Goal: Task Accomplishment & Management: Use online tool/utility

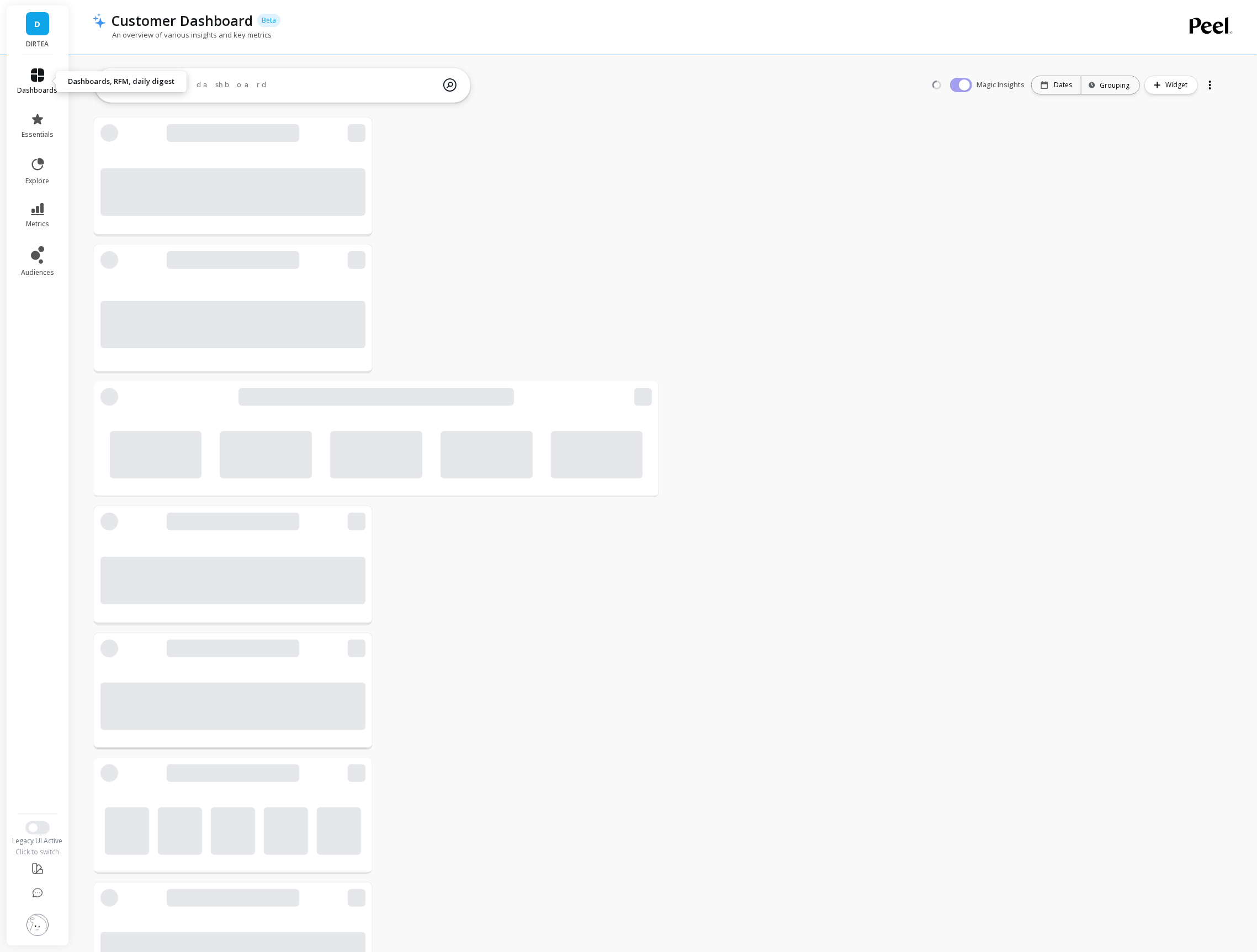
click at [33, 79] on icon at bounding box center [38, 75] width 13 height 13
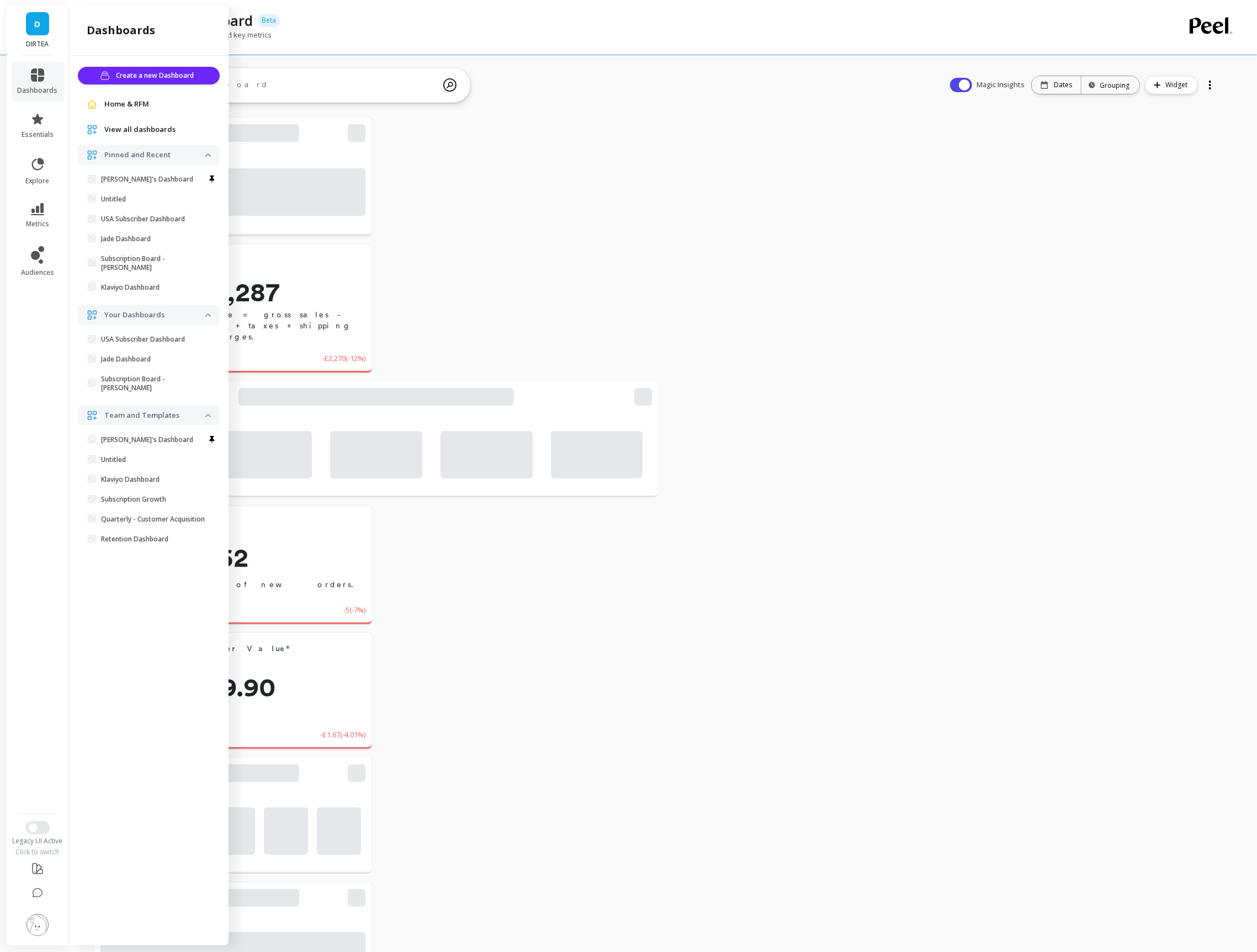
click at [127, 130] on span "View all dashboards" at bounding box center [139, 130] width 71 height 11
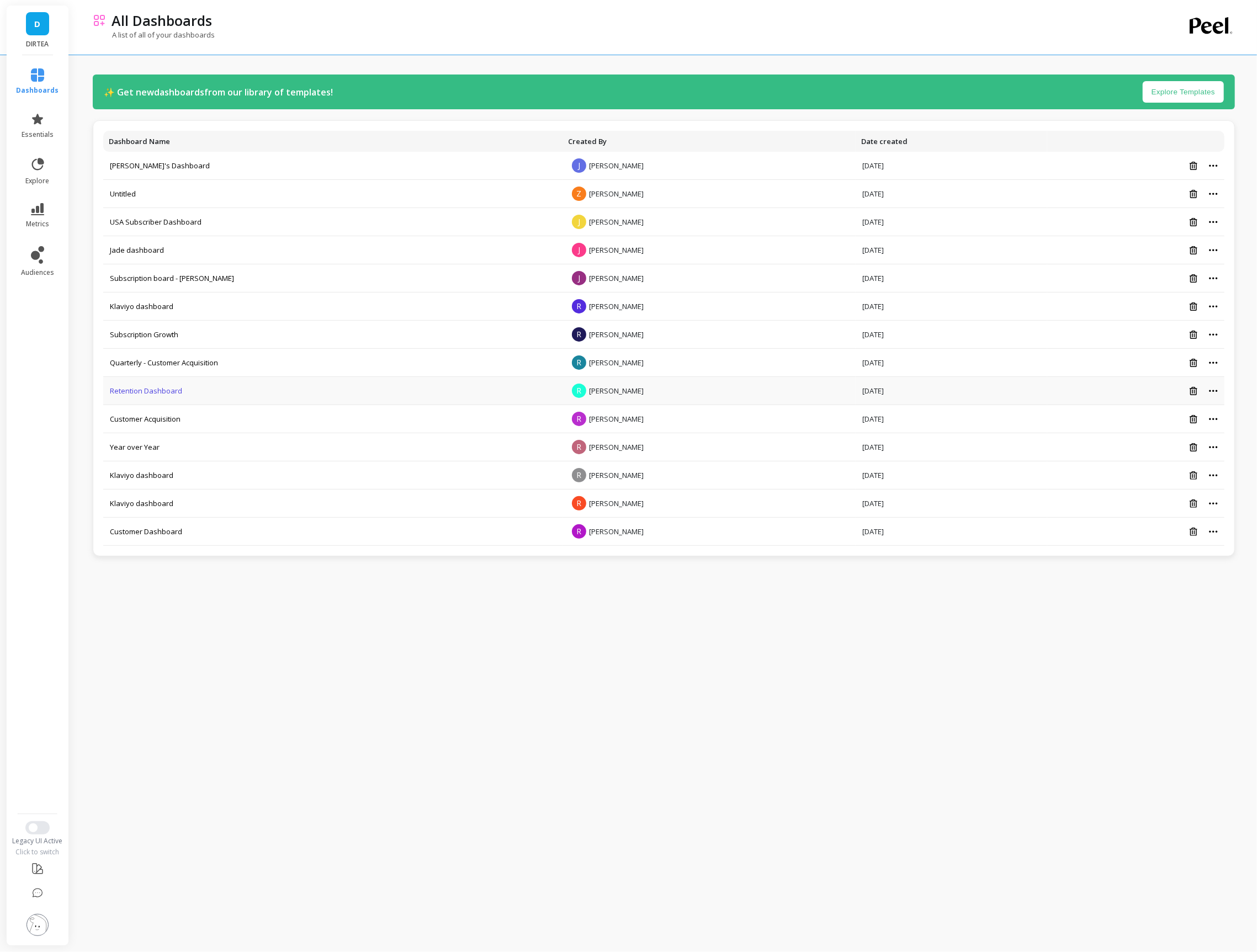
click at [153, 391] on link "Retention Dashboard" at bounding box center [146, 391] width 72 height 9
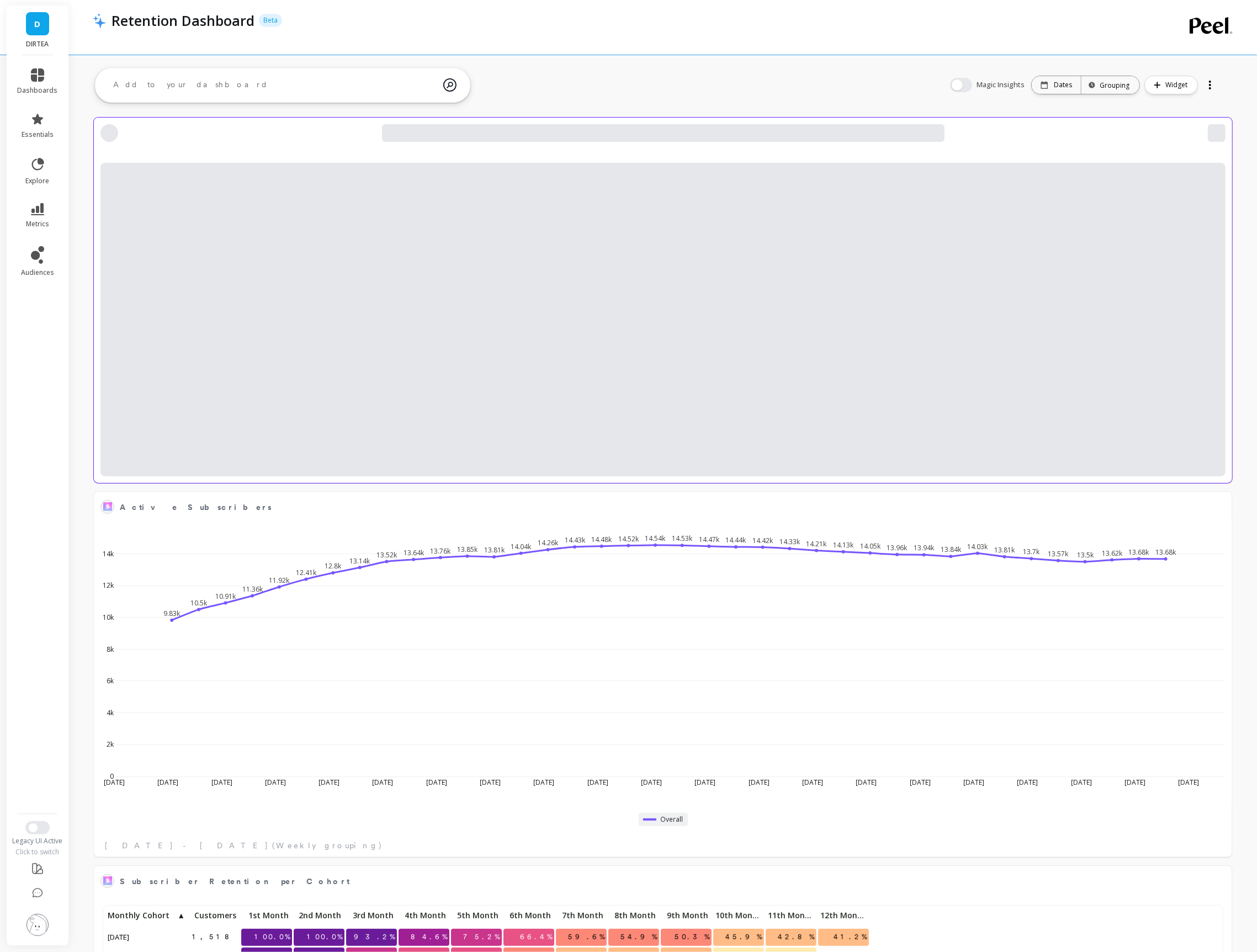
scroll to position [303, 1115]
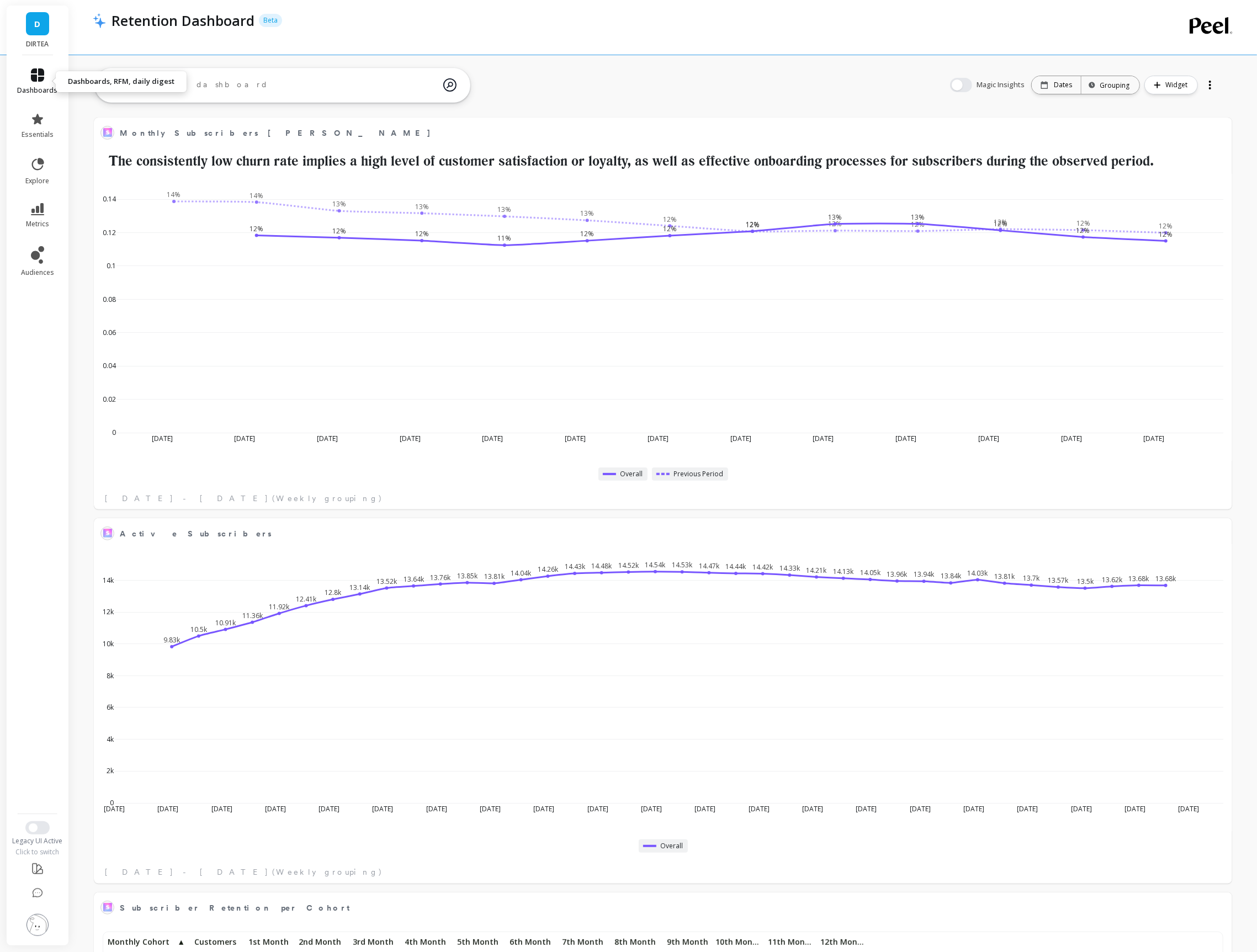
click at [35, 82] on link "dashboards" at bounding box center [38, 82] width 40 height 27
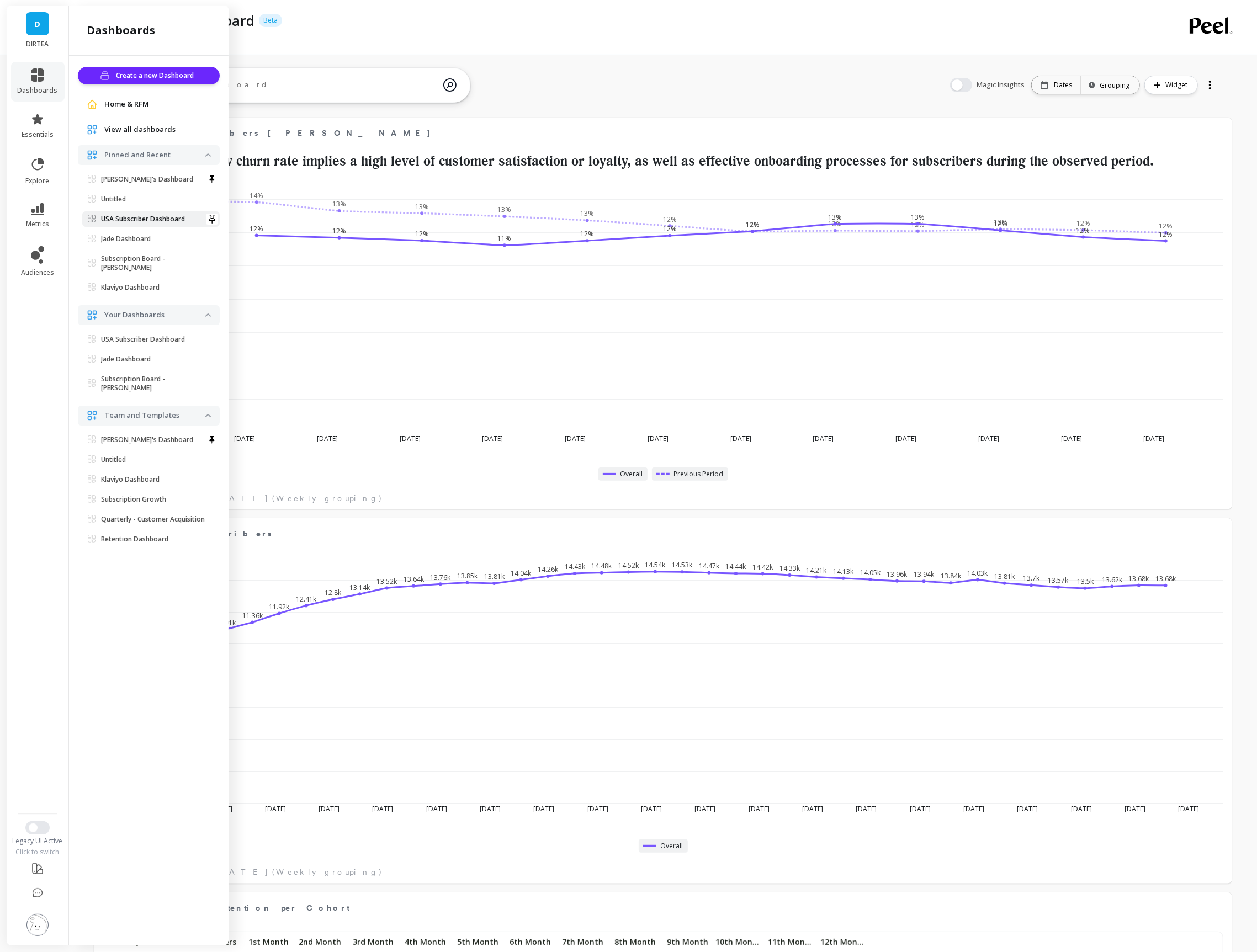
click at [146, 217] on p "USA Subscriber Dashboard" at bounding box center [143, 218] width 83 height 9
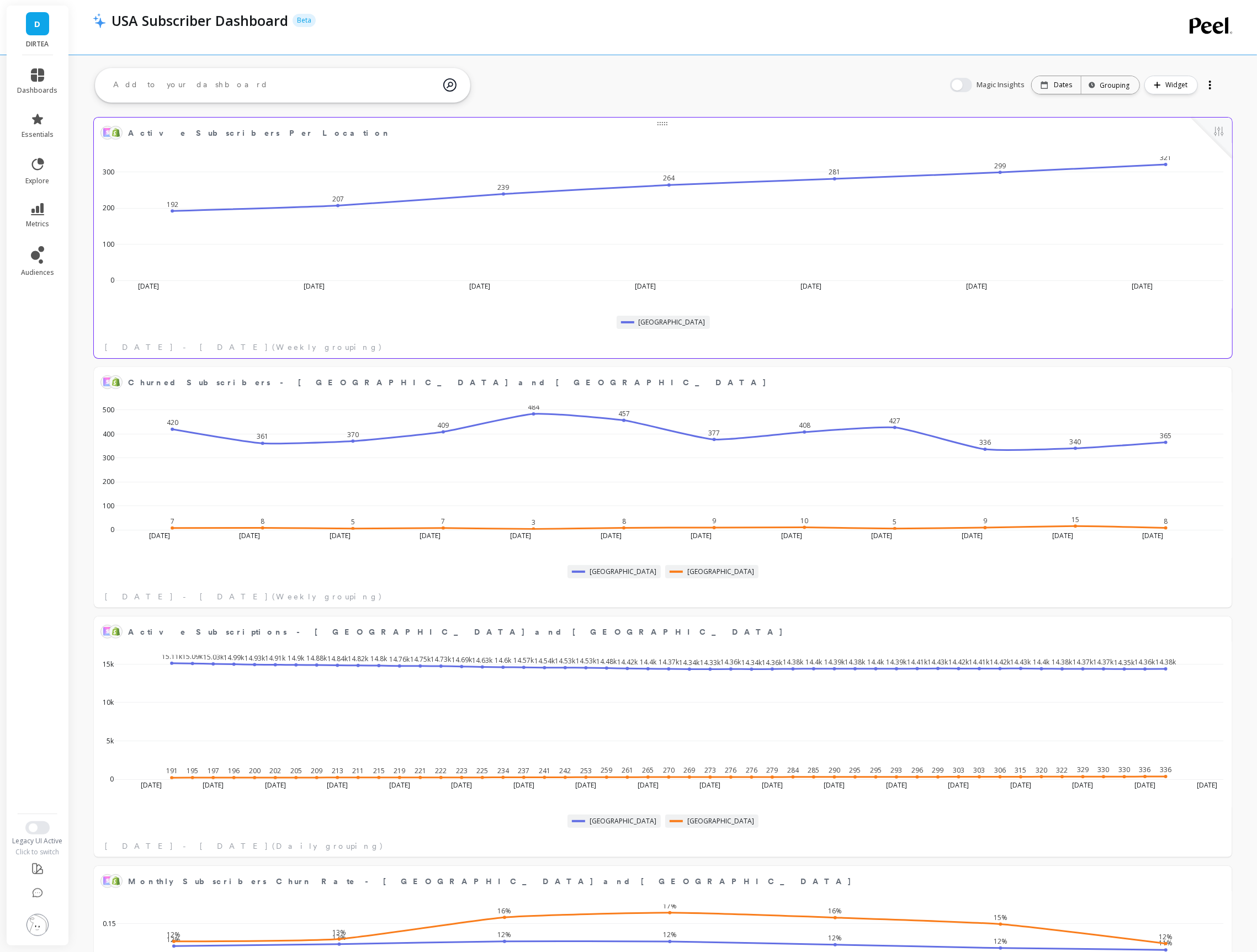
scroll to position [303, 1115]
click at [1223, 133] on button at bounding box center [1219, 133] width 13 height 15
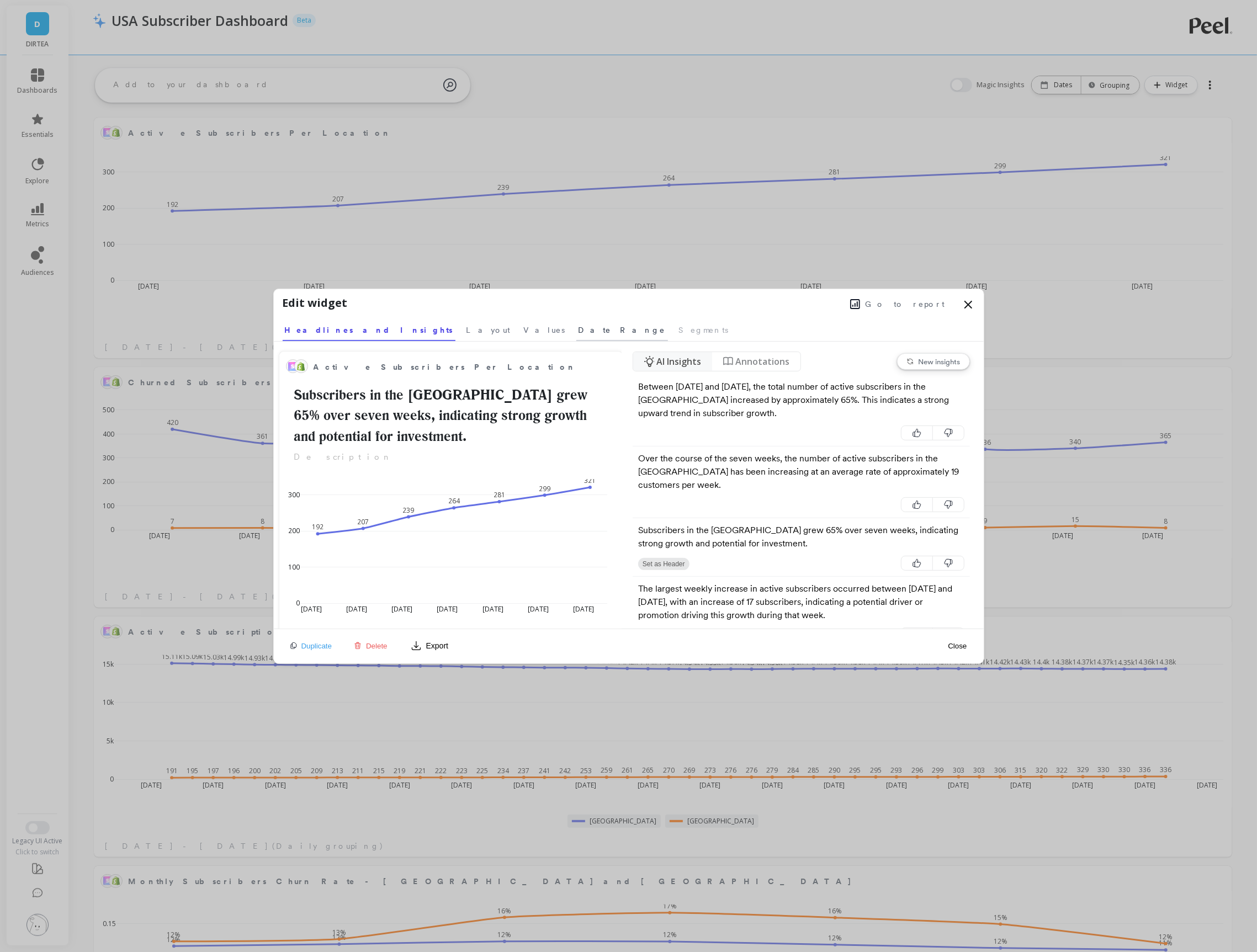
click at [579, 330] on span "Date Range" at bounding box center [622, 330] width 87 height 11
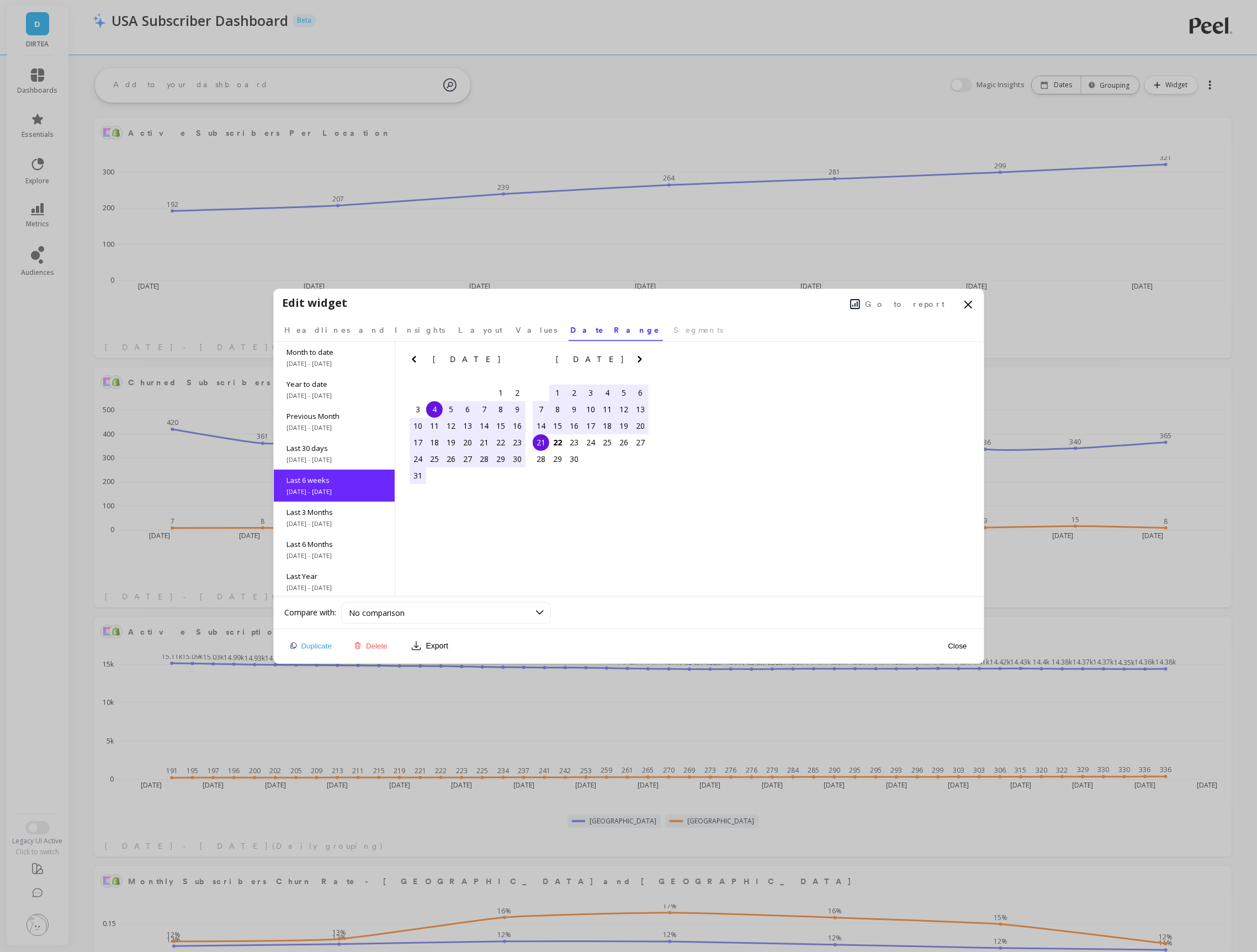
scroll to position [16, 0]
click at [335, 441] on span "8/22/2025 - 9/21/2025" at bounding box center [335, 443] width 95 height 9
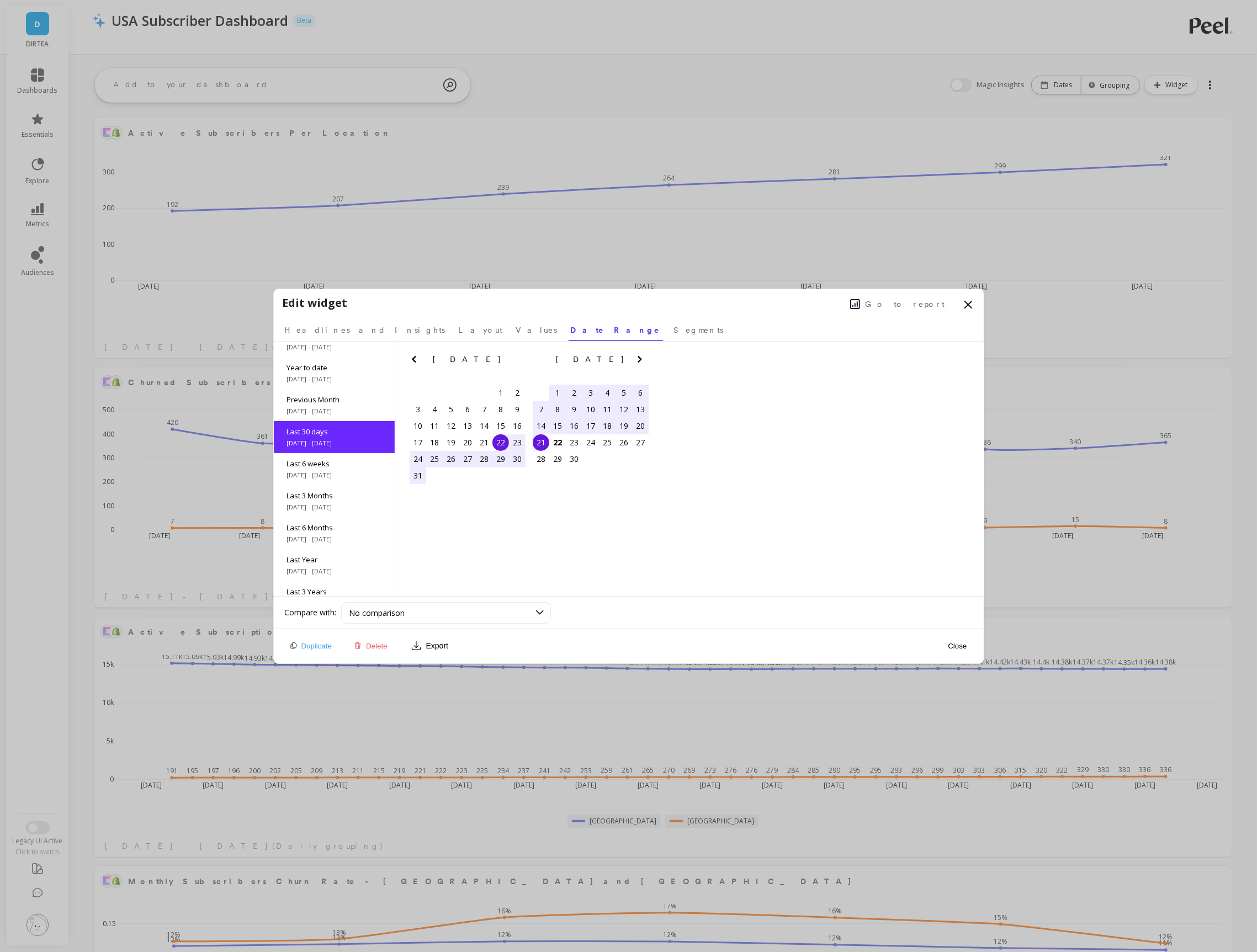
scroll to position [0, 0]
click at [335, 492] on span "8/4/2025 - 9/21/2025" at bounding box center [335, 491] width 95 height 9
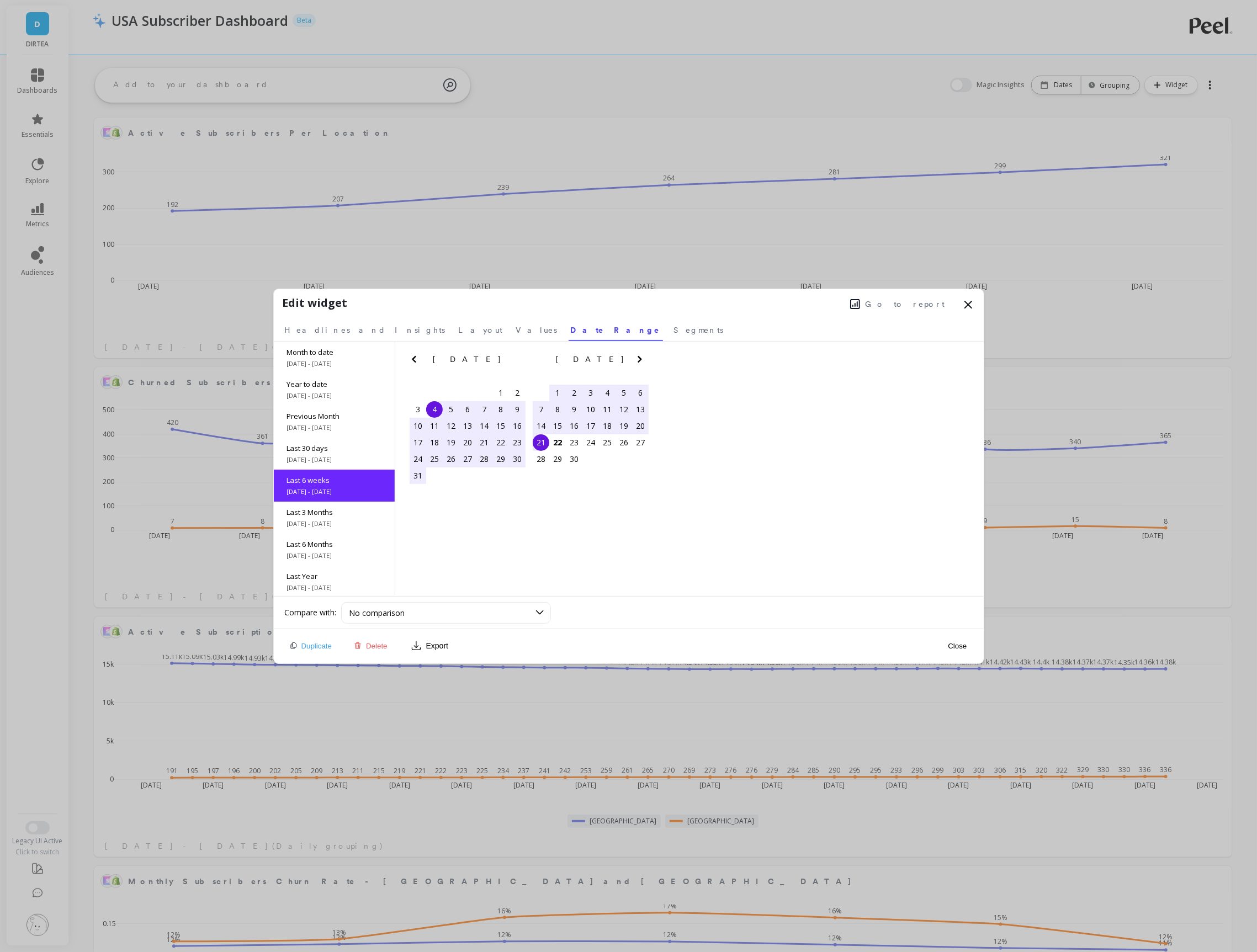
scroll to position [16, 0]
click at [459, 333] on span "Layout" at bounding box center [481, 330] width 45 height 11
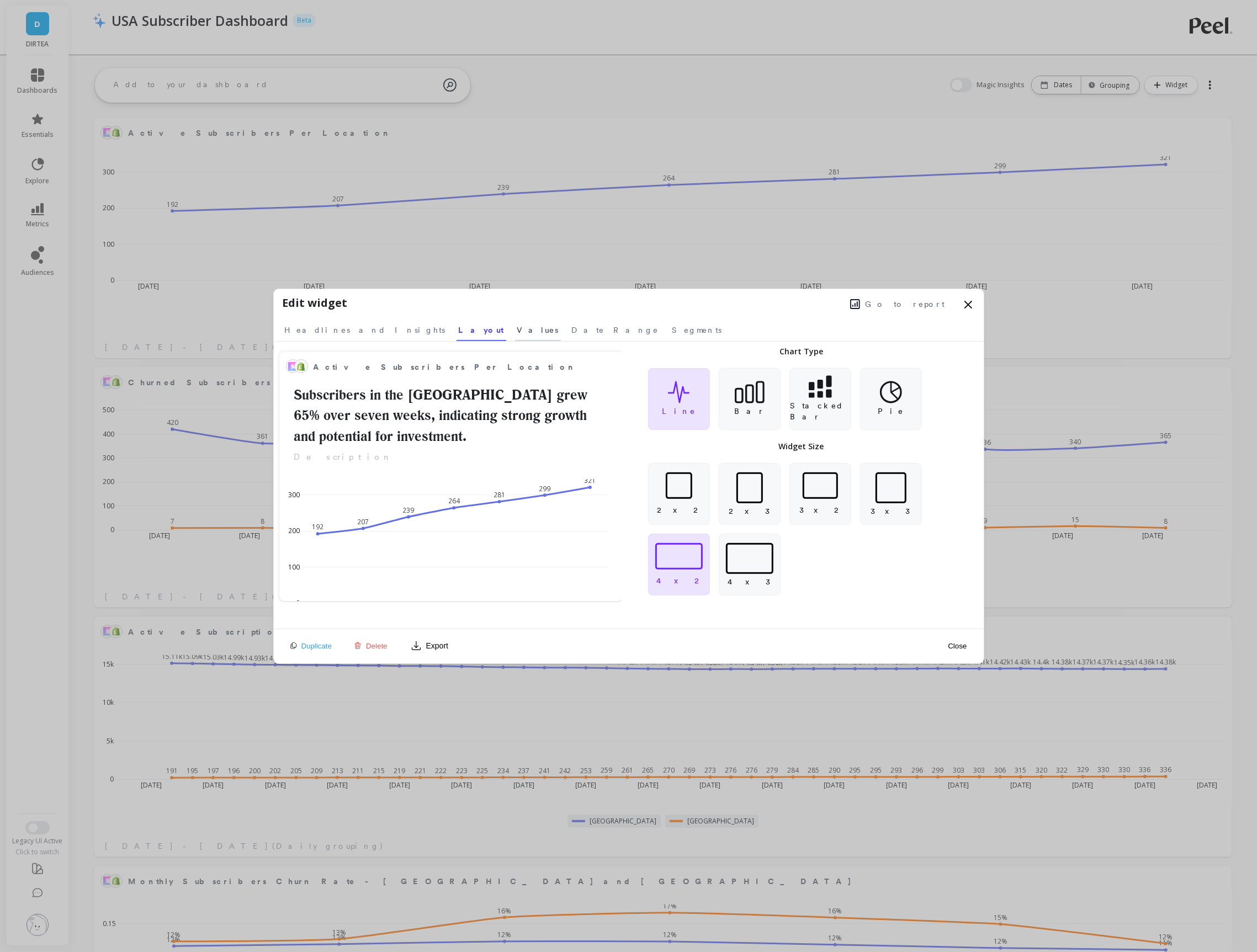
click at [517, 329] on span "Values" at bounding box center [538, 330] width 42 height 11
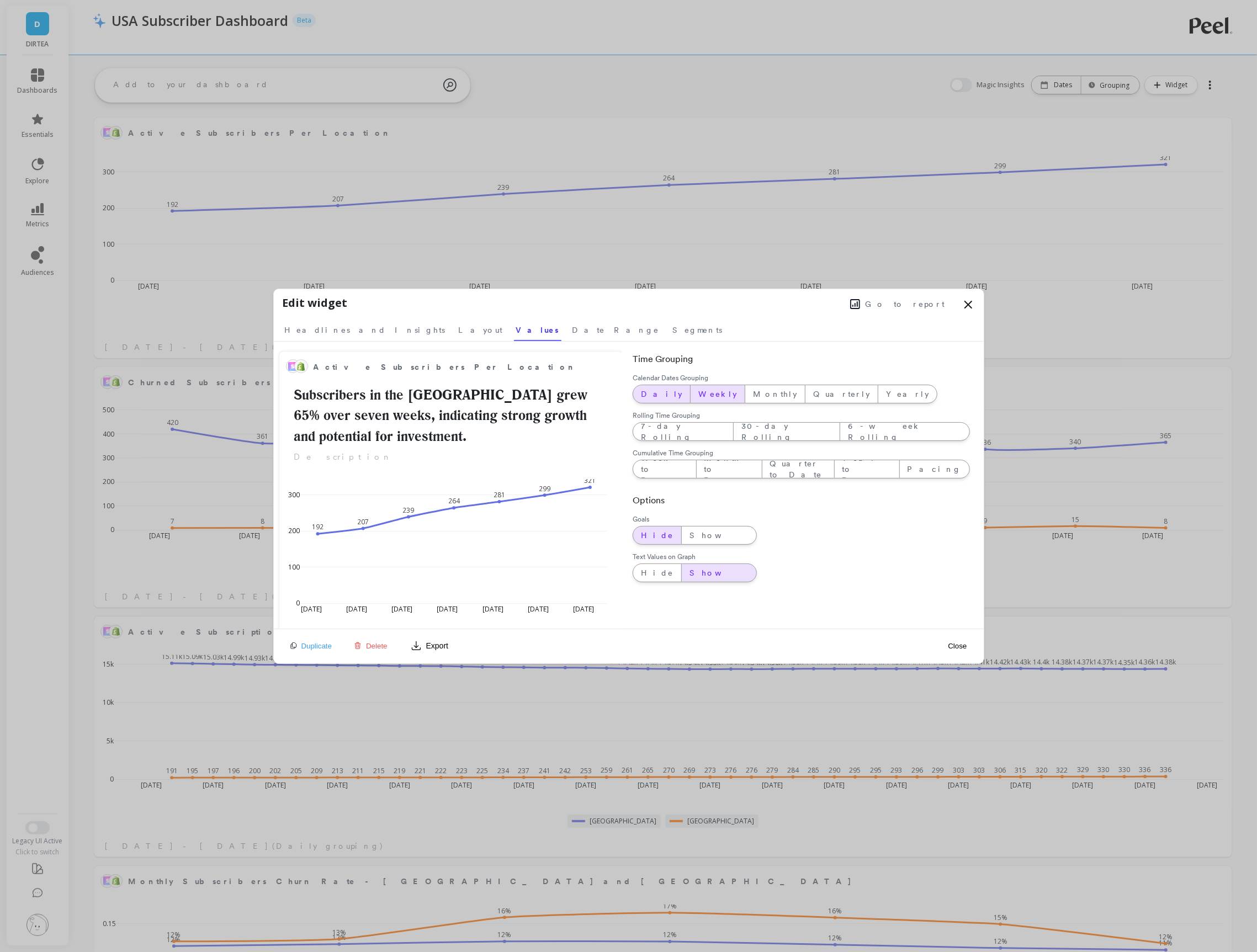
click at [662, 398] on div "Daily" at bounding box center [662, 394] width 57 height 18
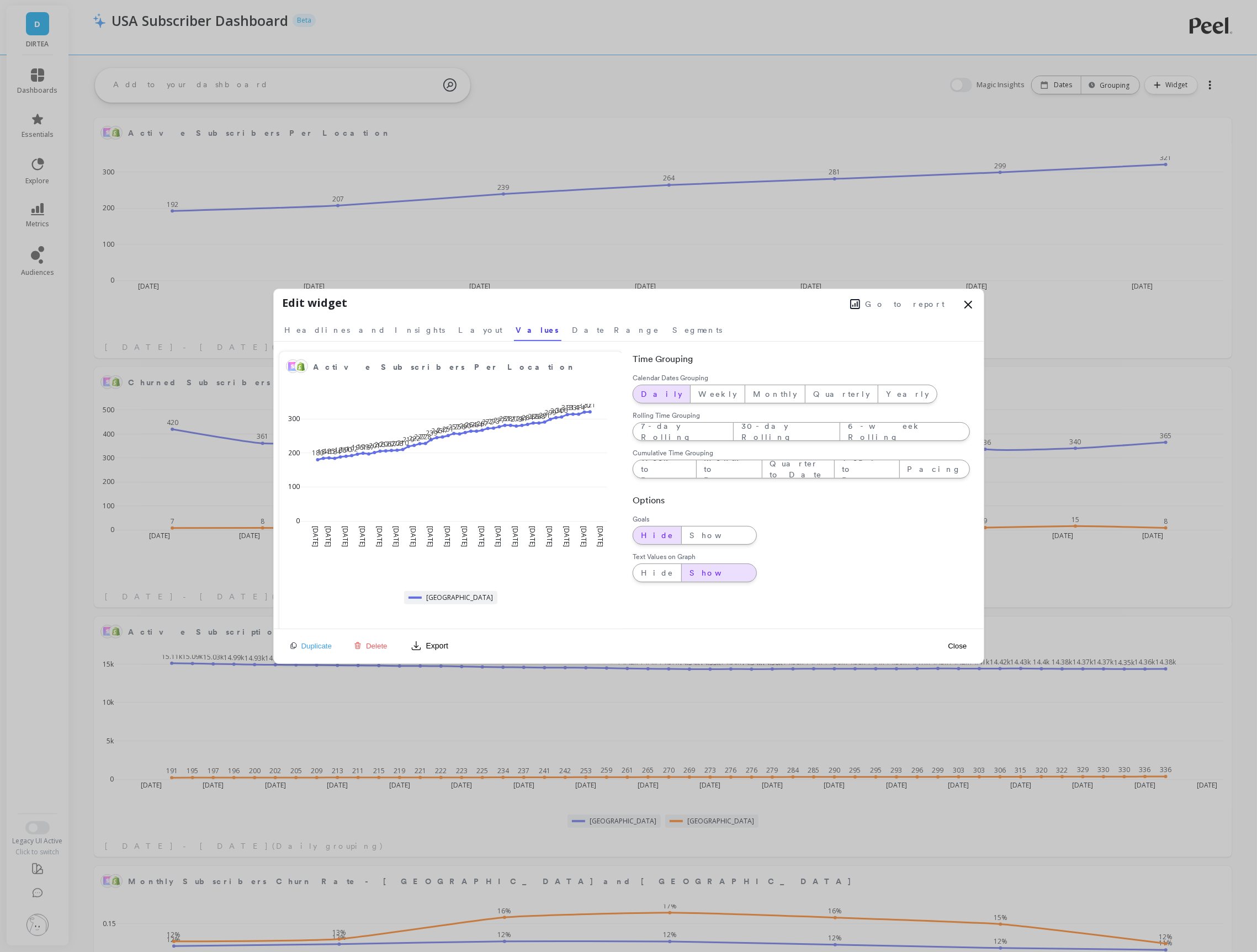
click at [960, 646] on button "Close" at bounding box center [957, 646] width 26 height 9
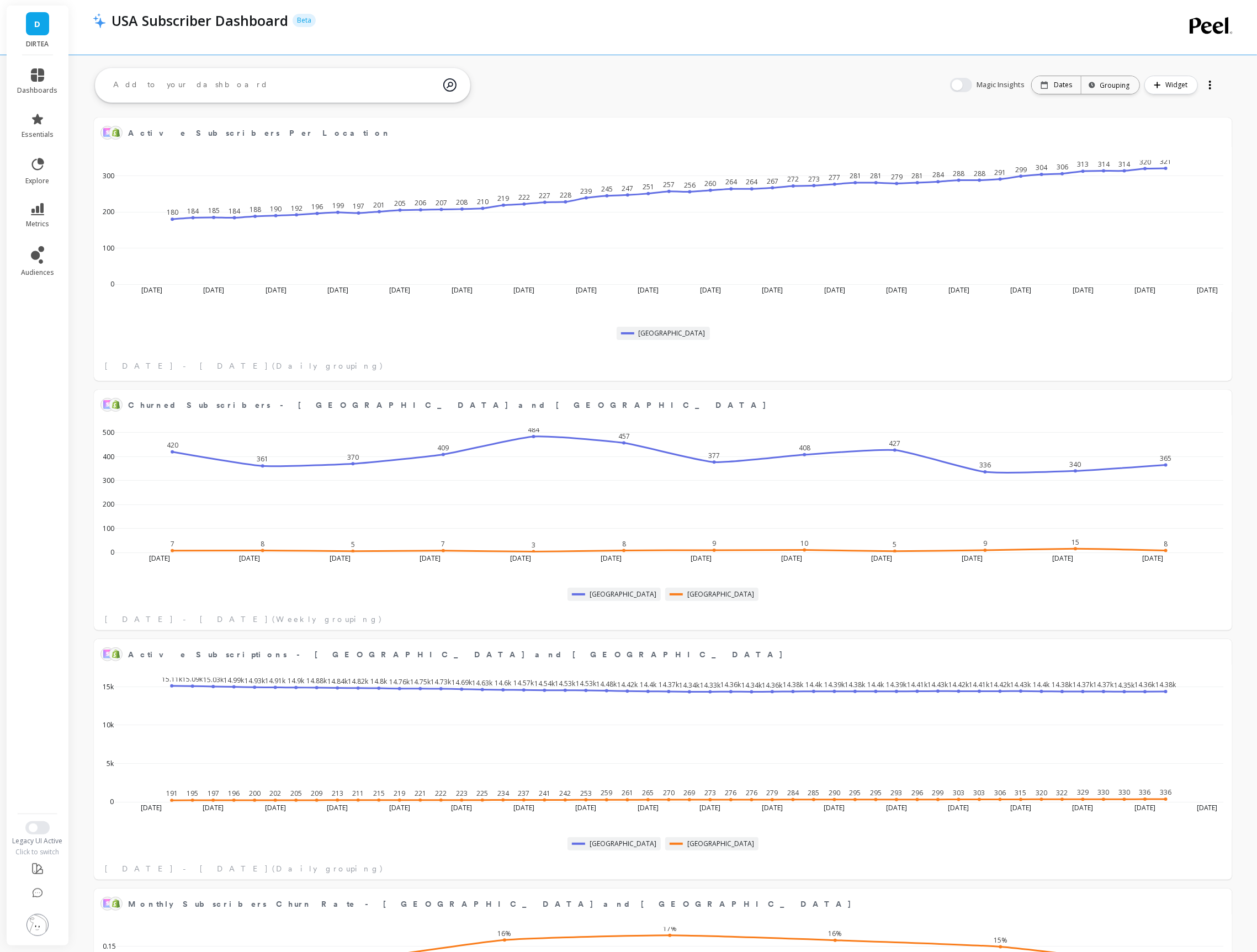
scroll to position [303, 1115]
click at [1212, 410] on button at bounding box center [1219, 405] width 13 height 15
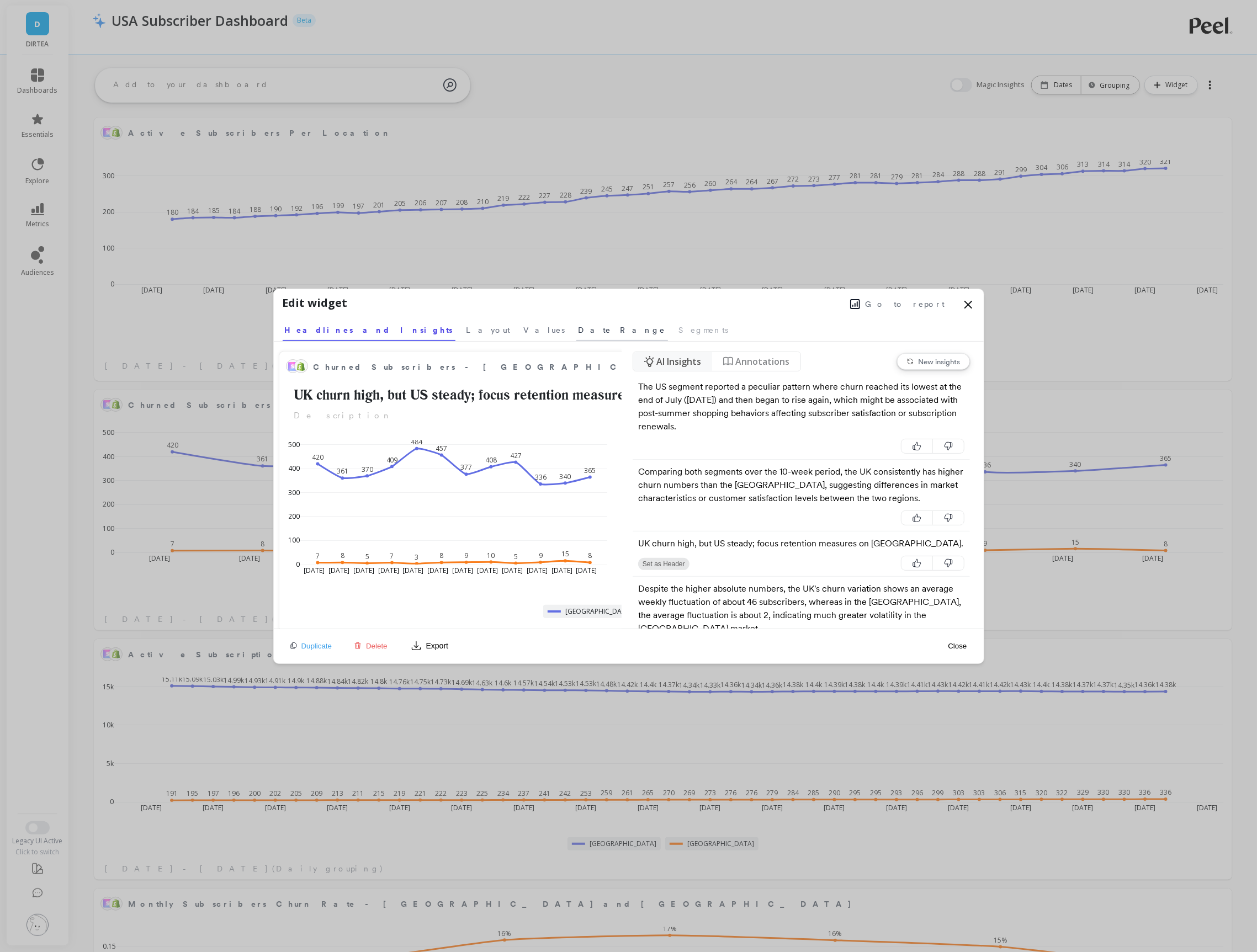
click at [579, 331] on span "Date Range" at bounding box center [622, 330] width 87 height 11
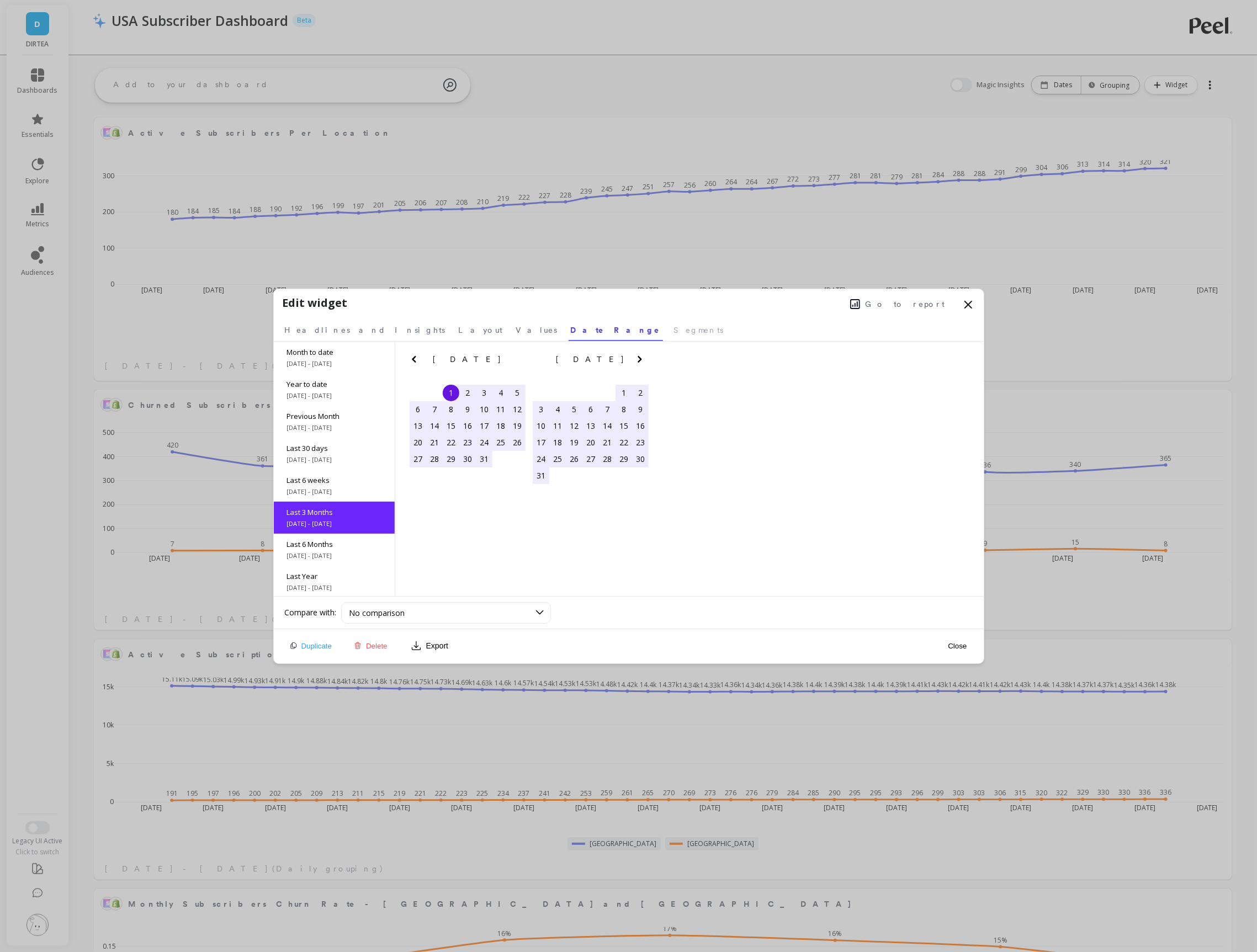
scroll to position [49, 0]
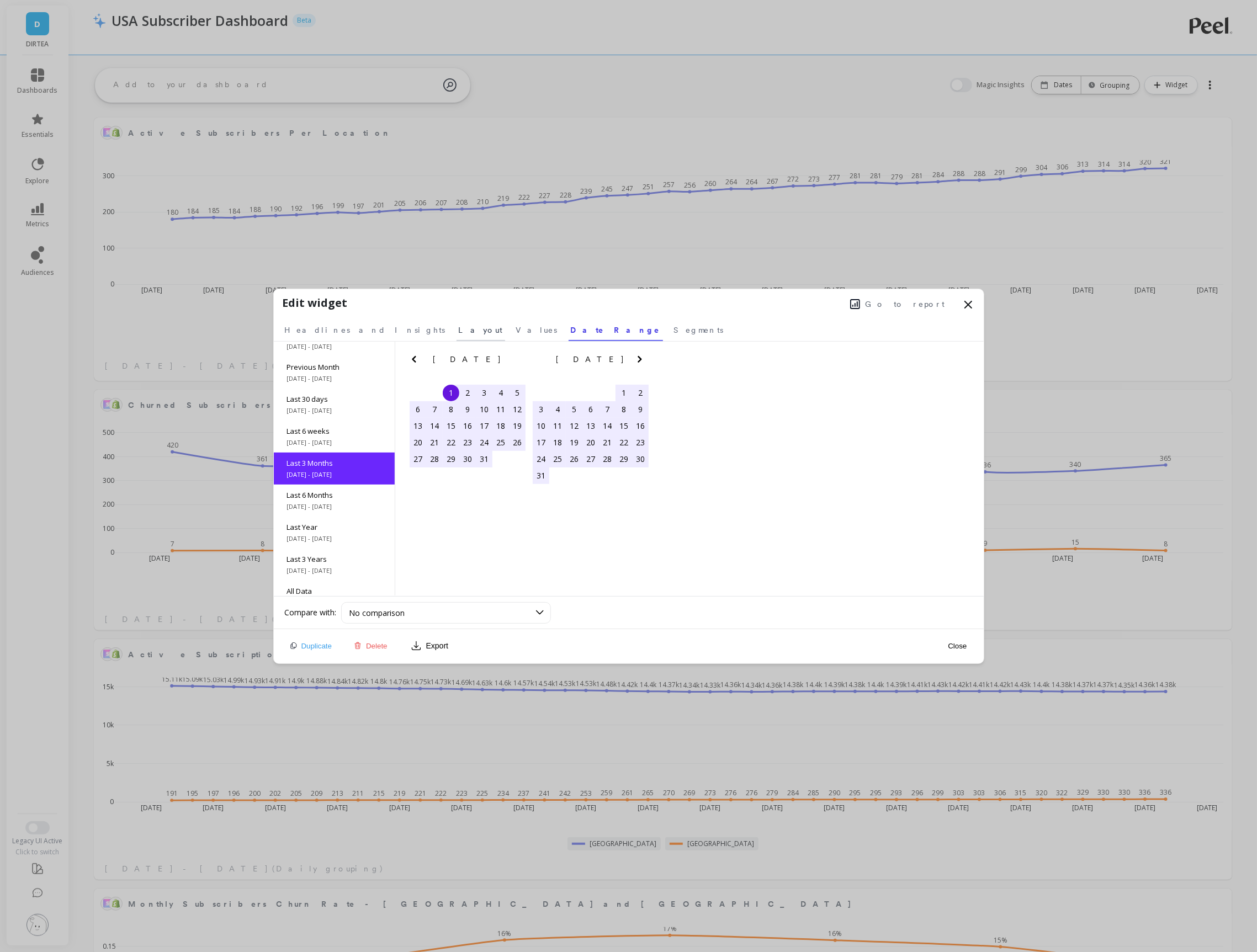
click at [459, 334] on span "Layout" at bounding box center [481, 330] width 45 height 11
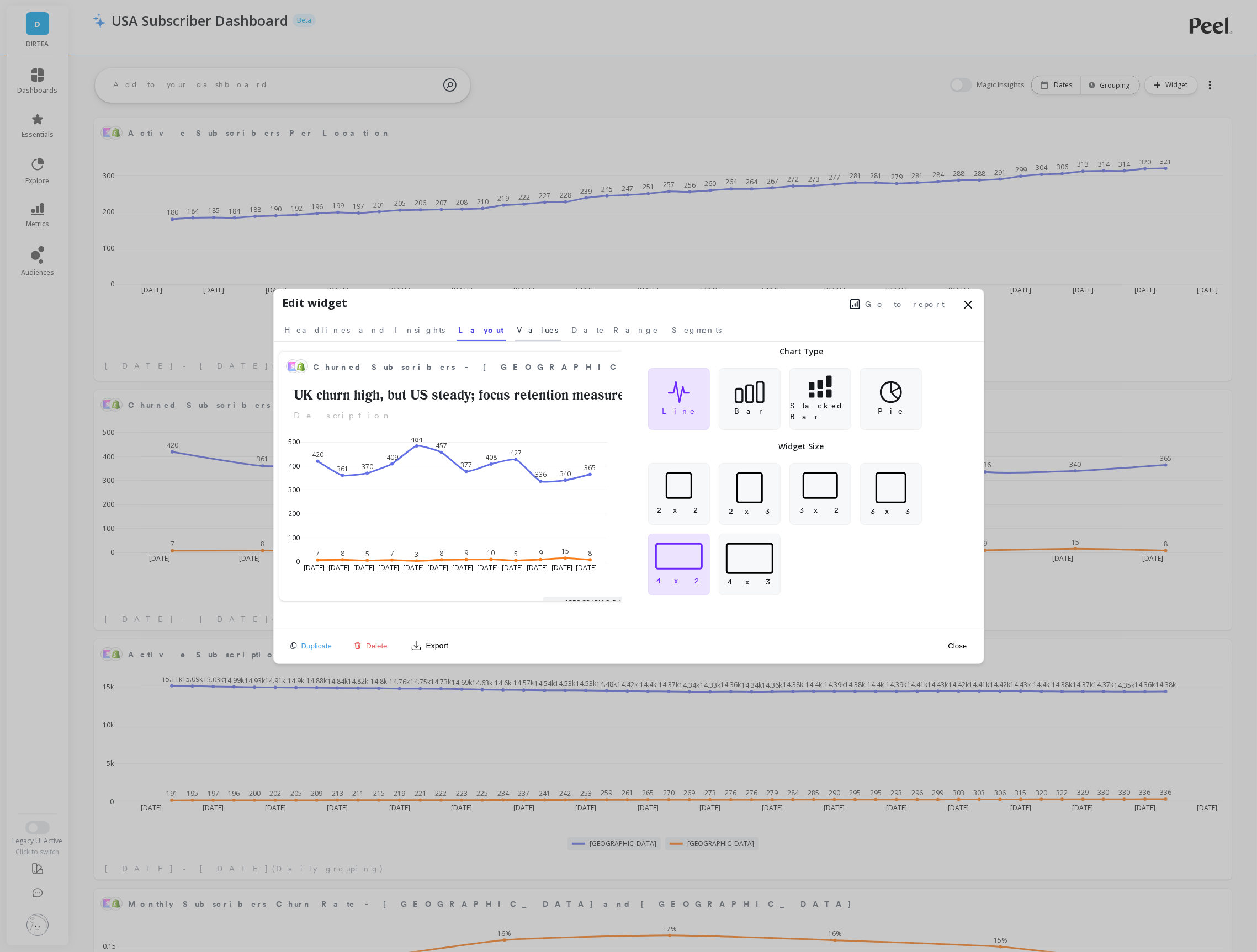
click at [517, 334] on span "Values" at bounding box center [538, 330] width 42 height 11
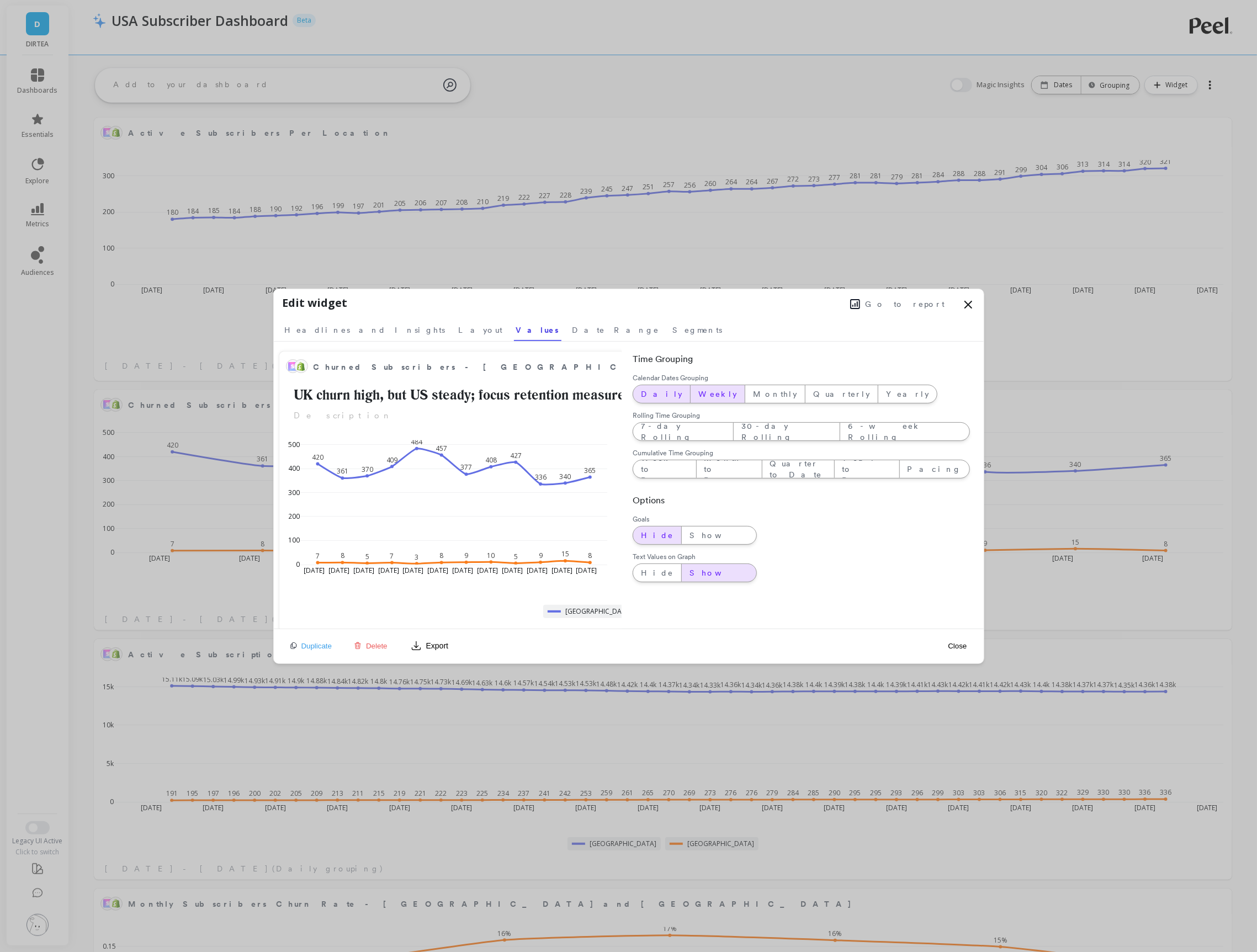
click at [652, 389] on span "Daily" at bounding box center [662, 394] width 42 height 11
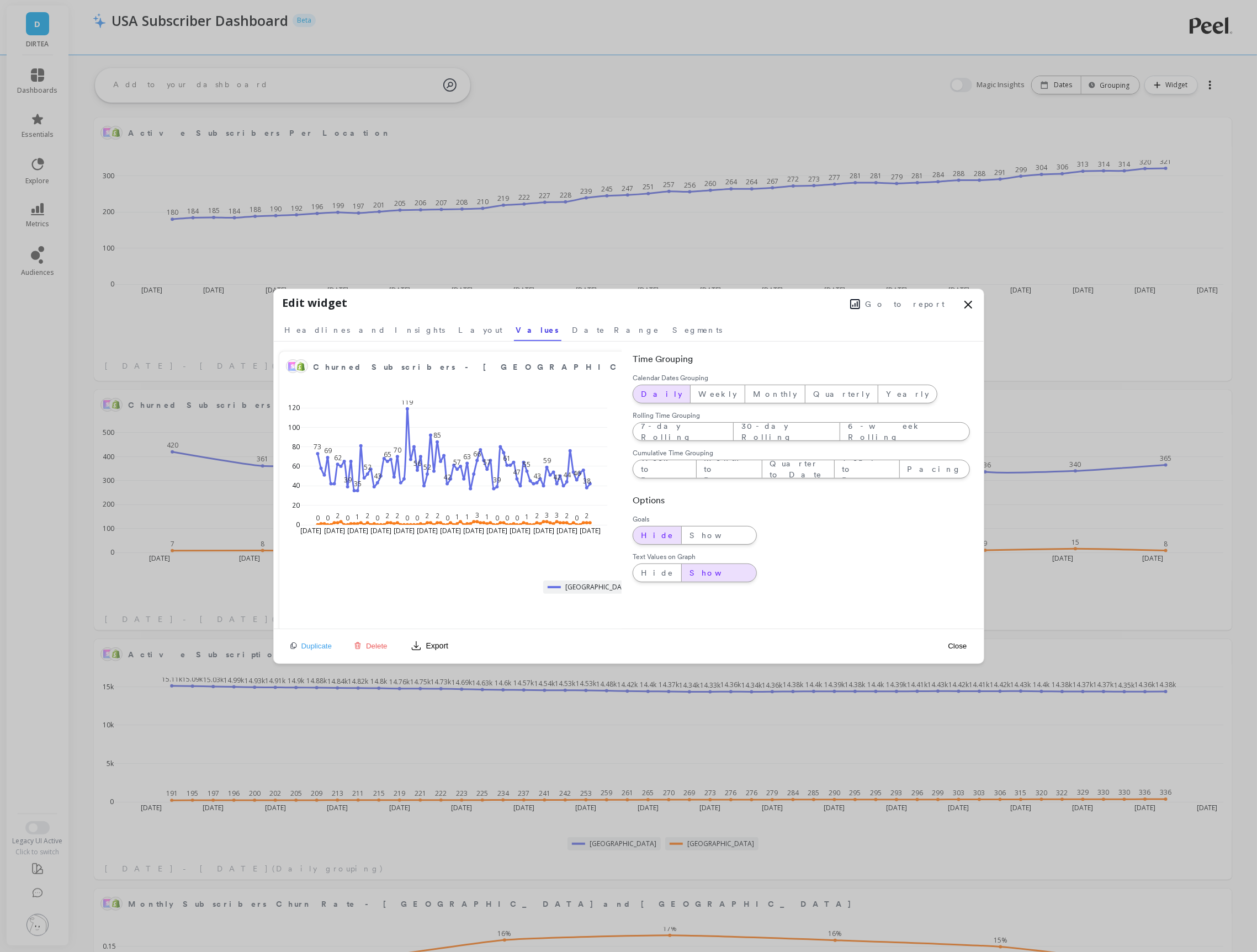
click at [952, 643] on button "Close" at bounding box center [957, 646] width 26 height 9
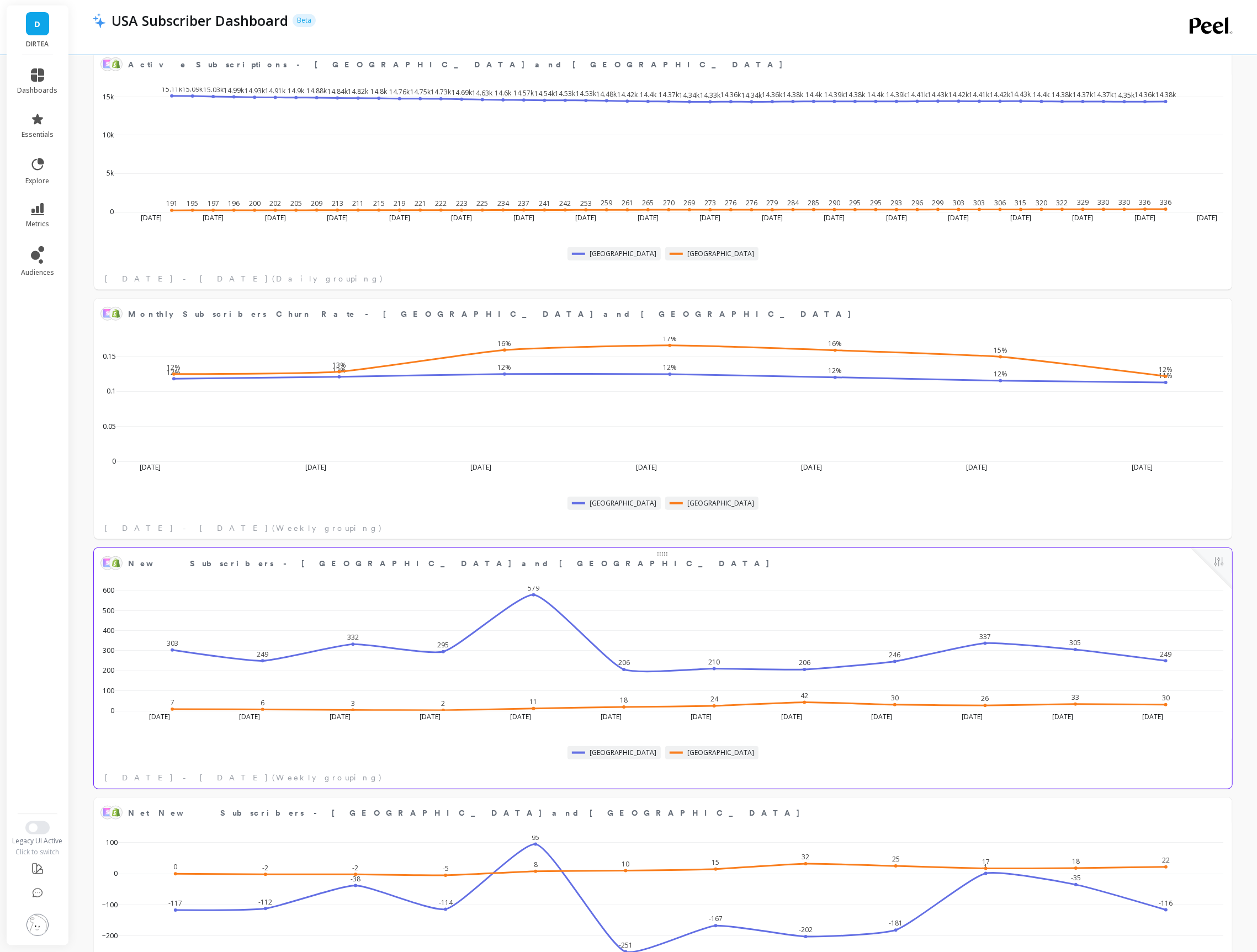
scroll to position [619, 0]
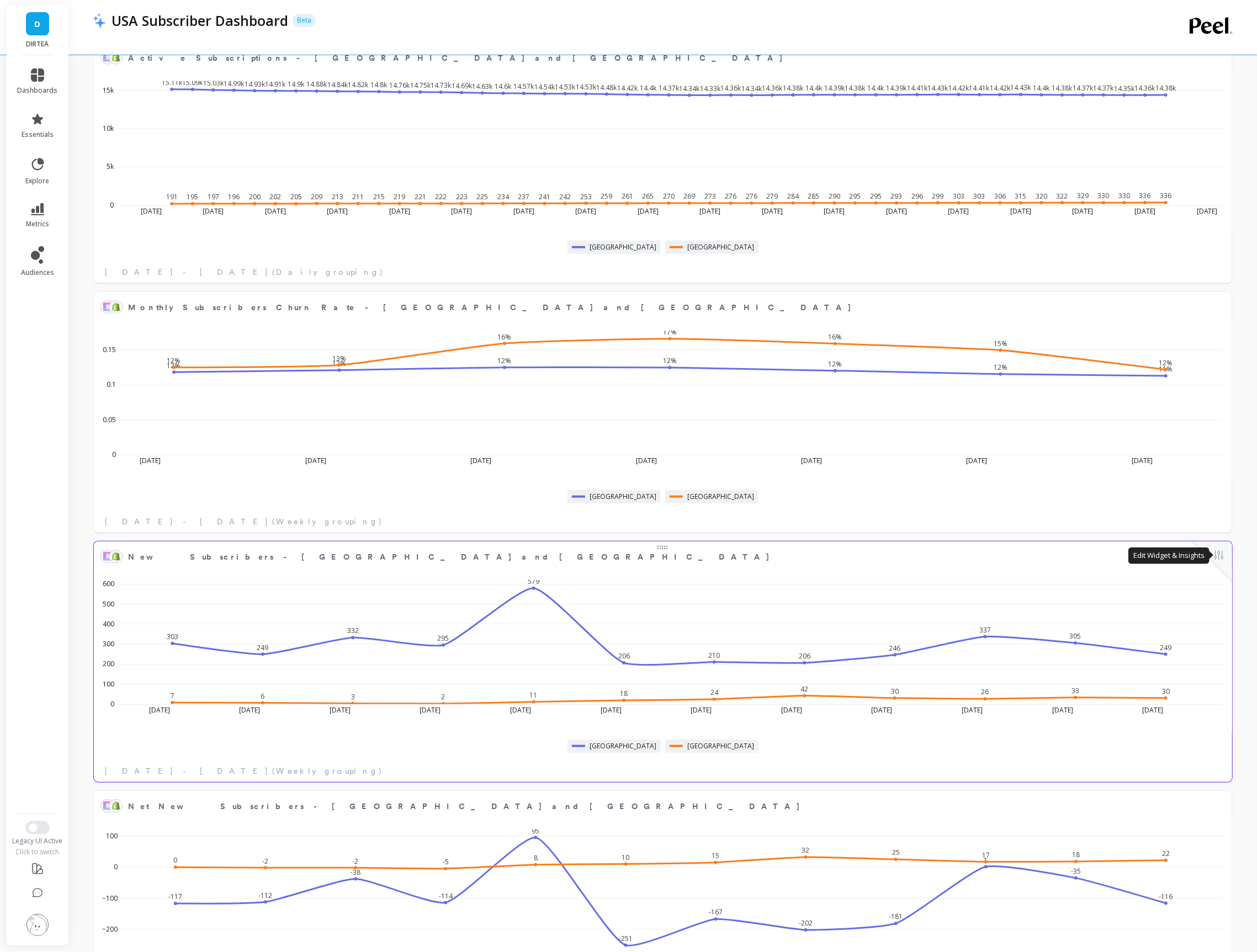
click at [1220, 562] on button at bounding box center [1219, 557] width 13 height 15
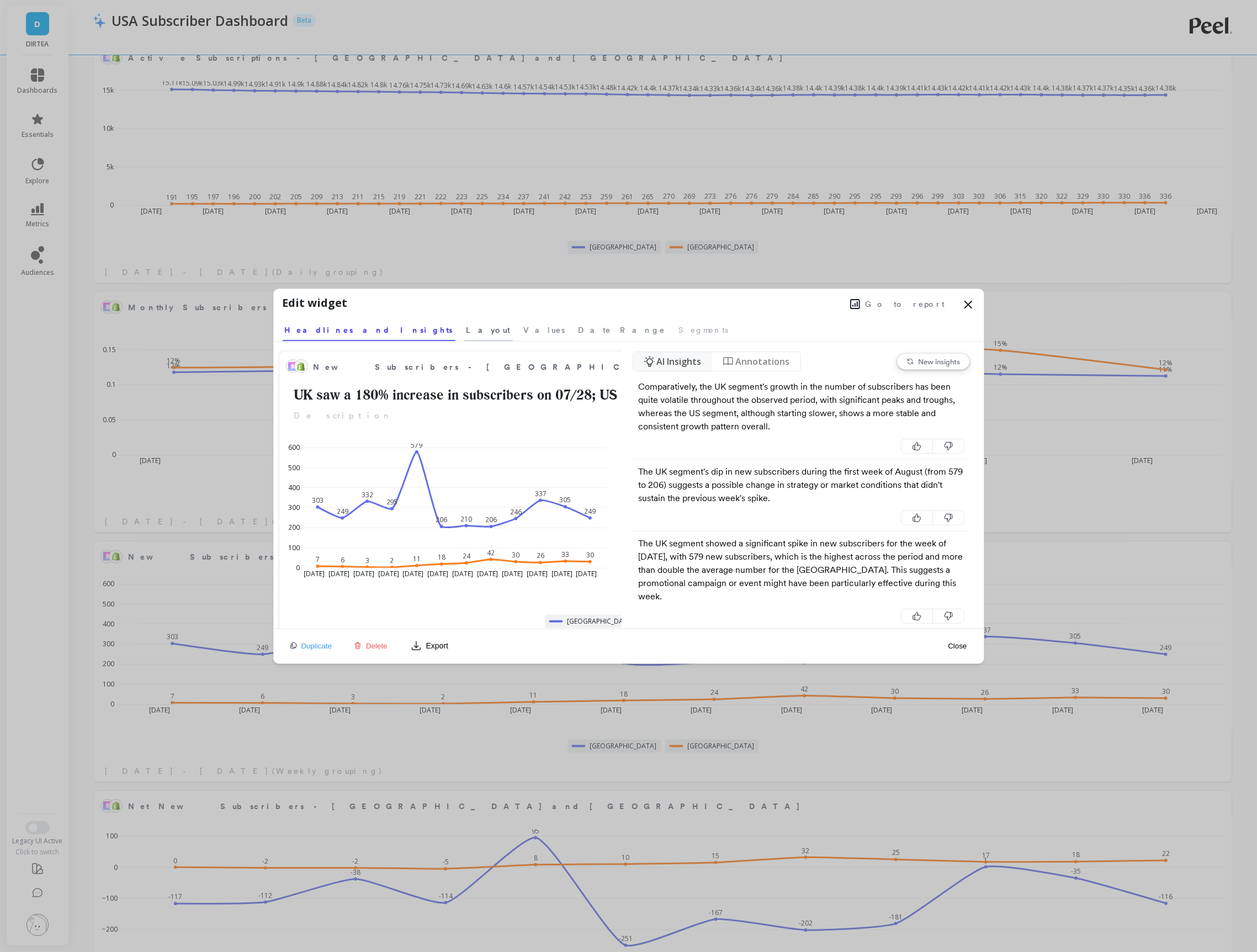
click at [467, 335] on span "Layout" at bounding box center [489, 330] width 45 height 11
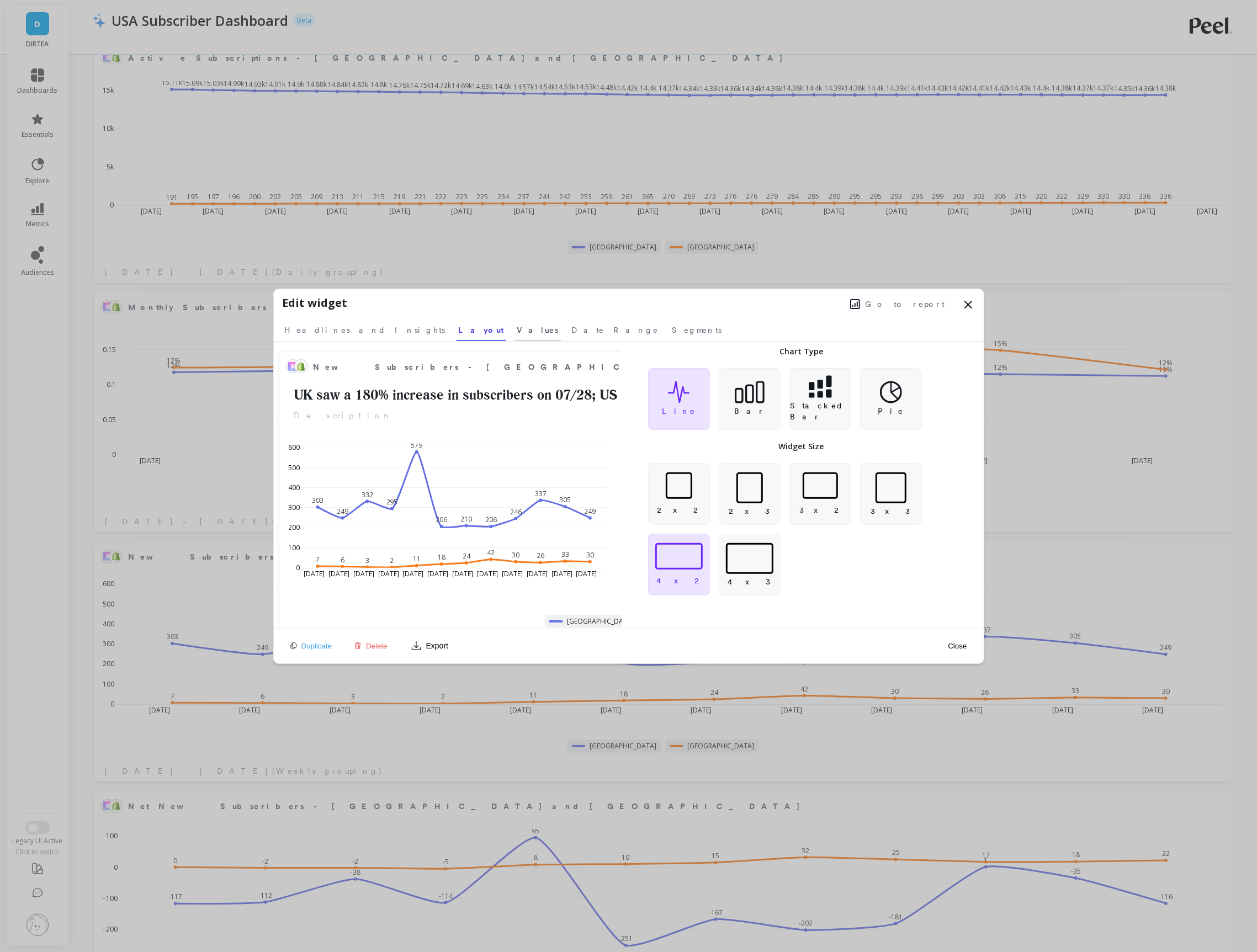
click at [517, 334] on span "Values" at bounding box center [538, 330] width 42 height 11
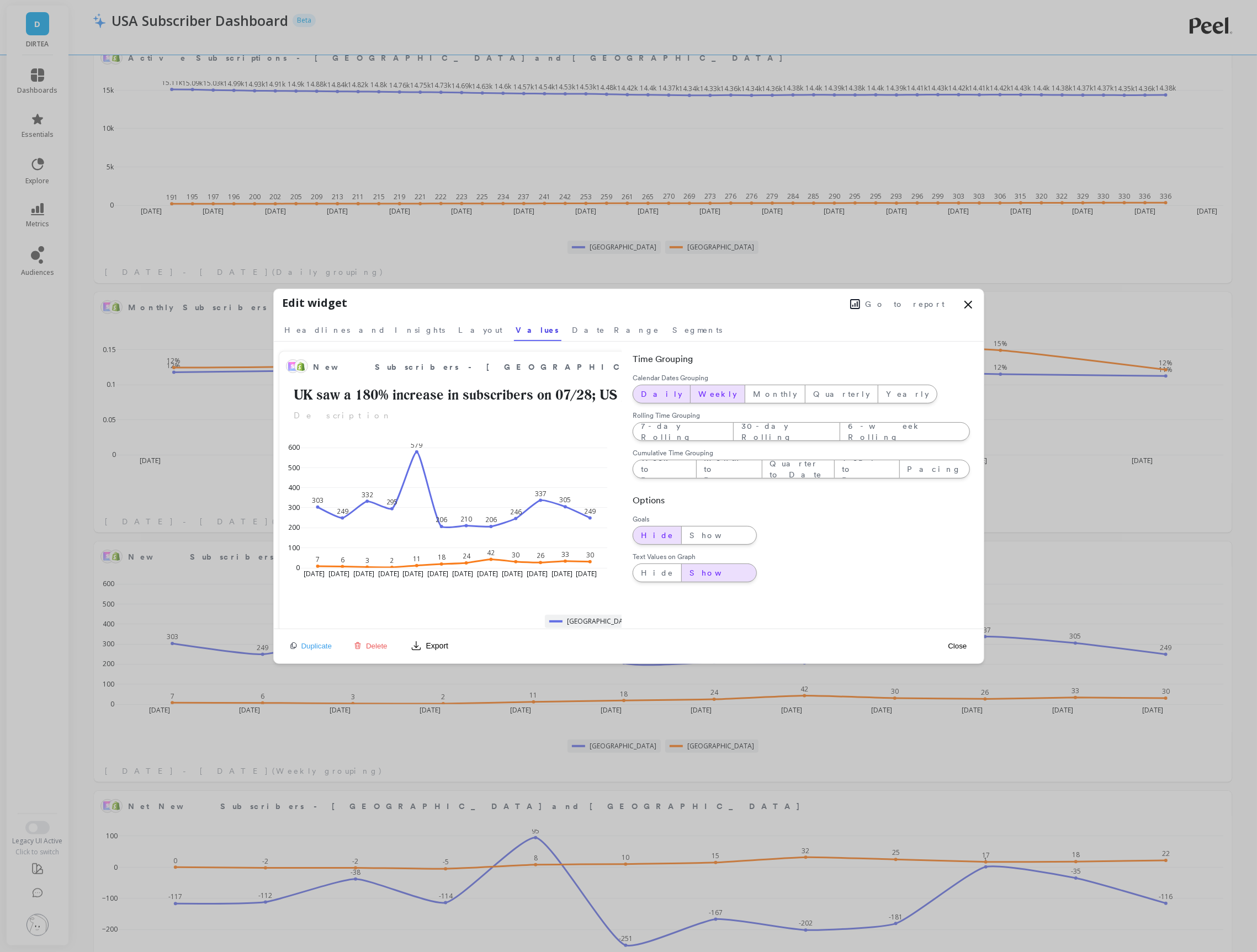
click at [652, 389] on span "Daily" at bounding box center [662, 394] width 42 height 11
click at [573, 330] on span "Date Range" at bounding box center [617, 330] width 87 height 11
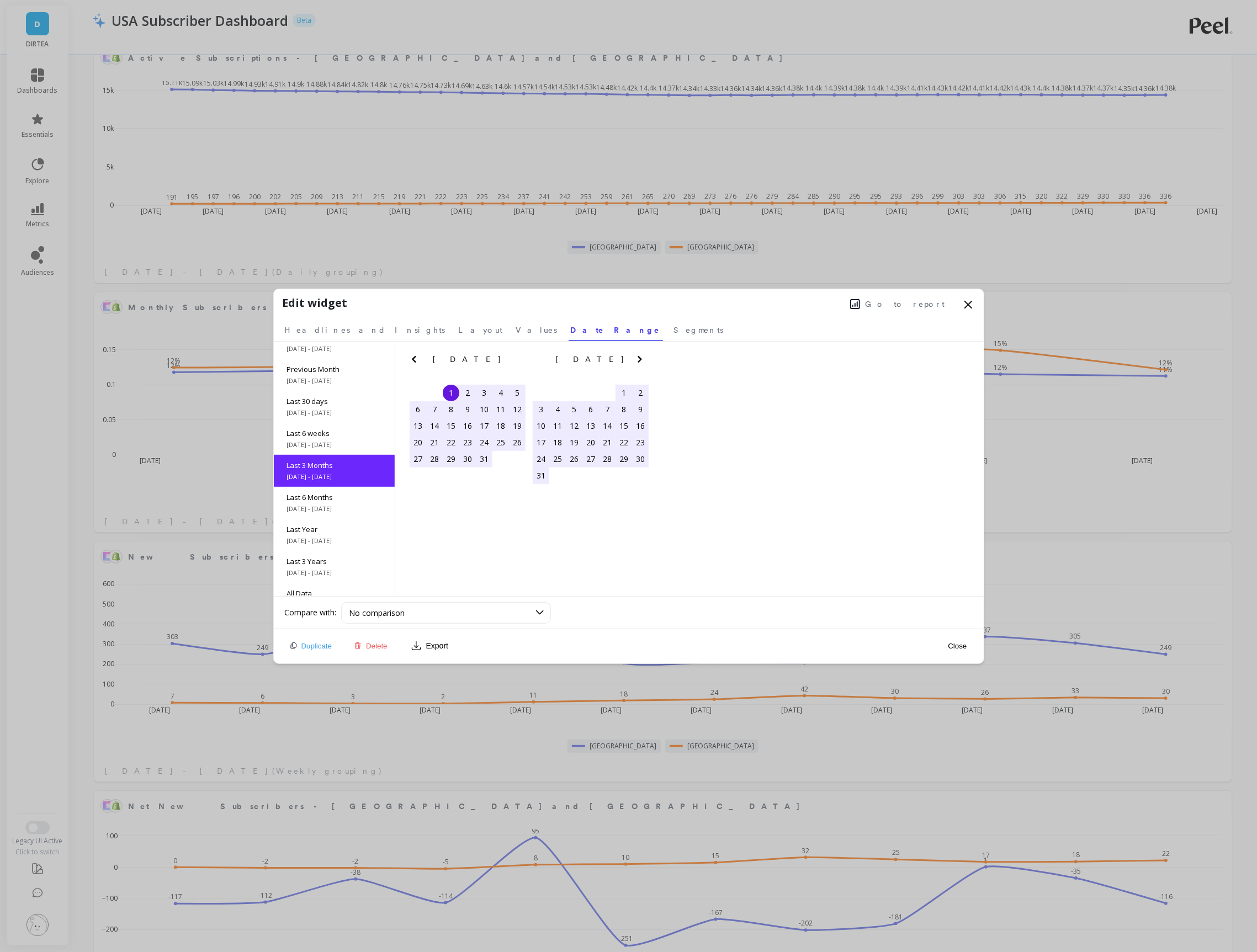
scroll to position [49, 0]
click at [960, 647] on button "Close" at bounding box center [957, 646] width 26 height 9
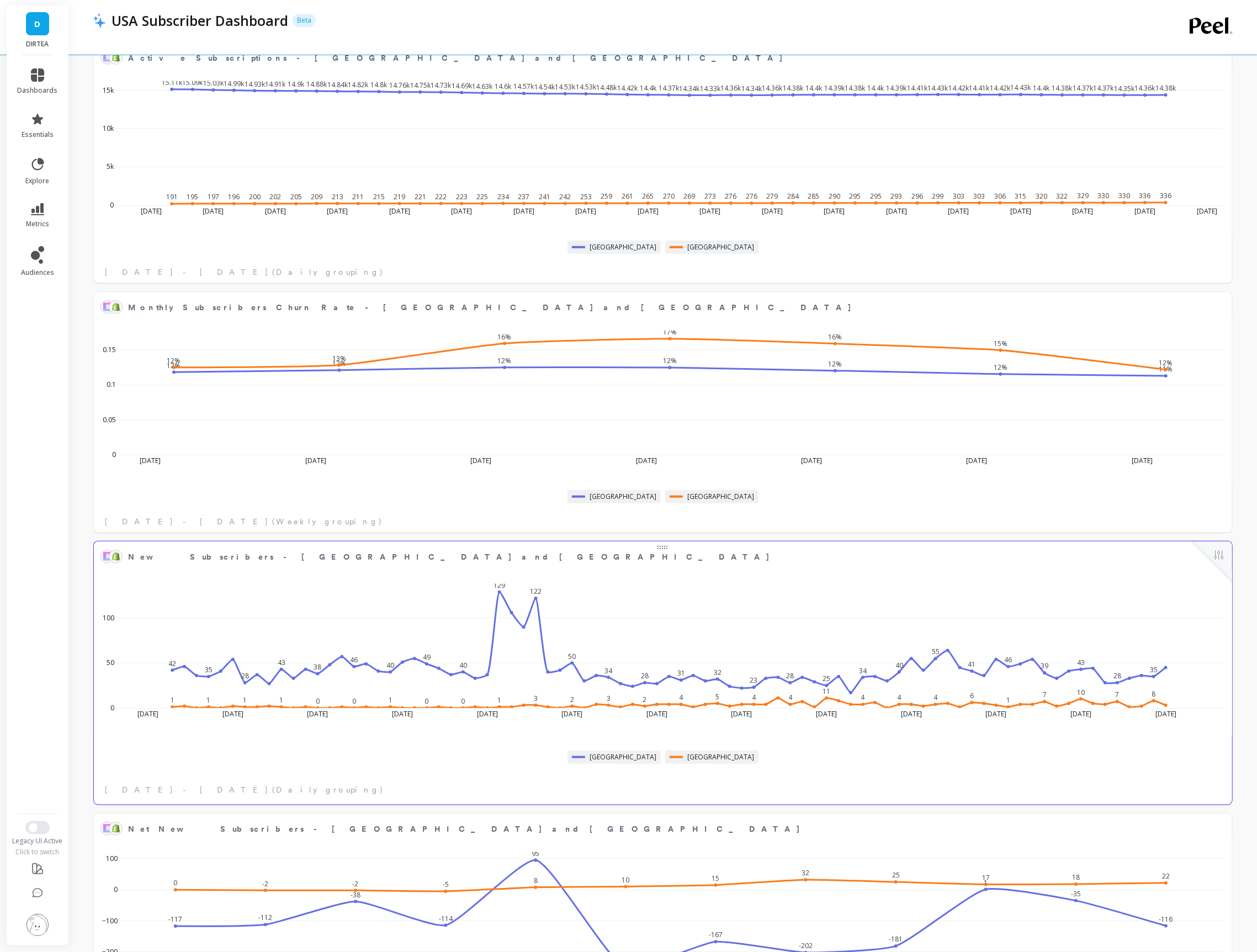
scroll to position [303, 1115]
